Goal: Find contact information: Find contact information

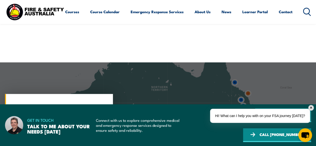
scroll to position [1346, 0]
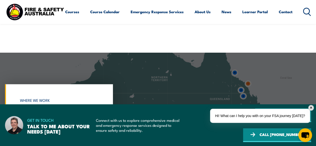
click at [183, 94] on div at bounding box center [158, 136] width 316 height 167
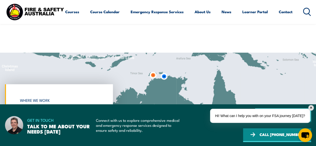
drag, startPoint x: 183, startPoint y: 94, endPoint x: 192, endPoint y: 138, distance: 44.7
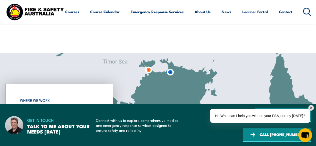
click at [158, 66] on div at bounding box center [158, 136] width 316 height 167
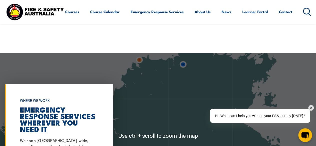
scroll to position [1329, 0]
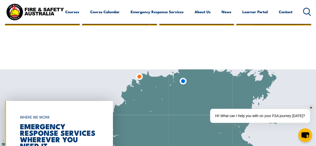
click at [184, 75] on img at bounding box center [183, 81] width 13 height 13
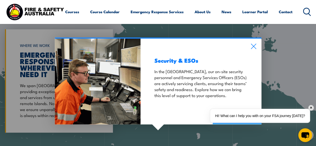
scroll to position [1398, 0]
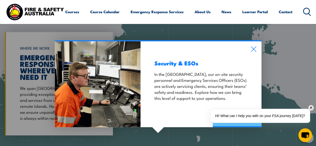
click at [234, 112] on link "See Our Services" at bounding box center [237, 119] width 49 height 15
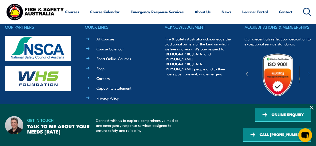
scroll to position [1118, 0]
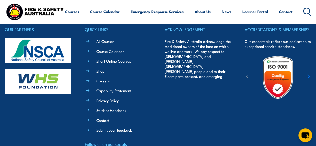
click at [99, 78] on link "Careers" at bounding box center [103, 80] width 13 height 5
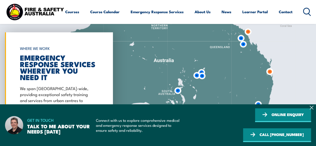
scroll to position [1398, 0]
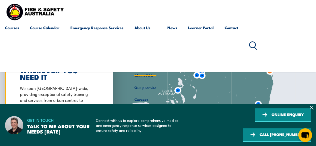
drag, startPoint x: 0, startPoint y: 0, endPoint x: 145, endPoint y: 25, distance: 147.2
click at [145, 25] on link "About Us" at bounding box center [146, 46] width 22 height 48
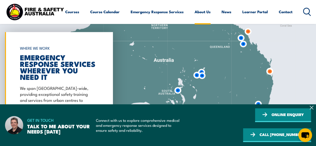
click at [195, 18] on link "About Us" at bounding box center [203, 12] width 16 height 12
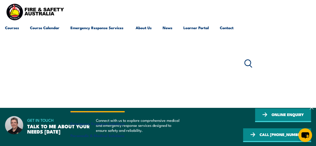
click at [99, 28] on link "Emergency Response Services" at bounding box center [98, 64] width 54 height 84
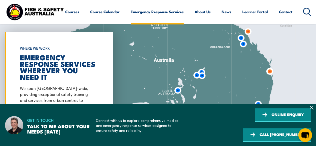
click at [131, 18] on link "Emergency Response Services" at bounding box center [157, 12] width 53 height 12
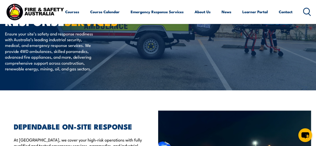
scroll to position [0, 0]
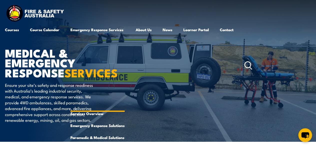
click at [122, 27] on link "Emergency Response Services" at bounding box center [98, 66] width 54 height 84
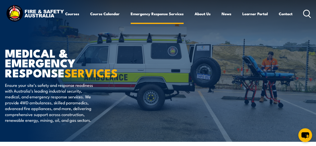
click at [131, 20] on link "Emergency Response Services" at bounding box center [157, 14] width 53 height 12
click at [279, 20] on link "Contact" at bounding box center [286, 14] width 14 height 12
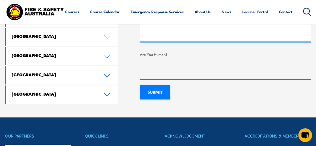
scroll to position [328, 0]
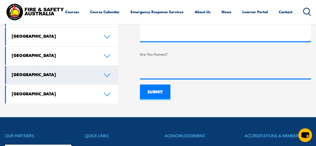
click at [107, 66] on link "[GEOGRAPHIC_DATA]" at bounding box center [62, 75] width 112 height 18
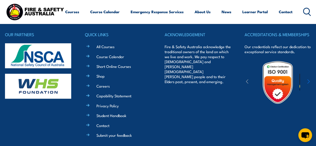
scroll to position [428, 0]
